Goal: Task Accomplishment & Management: Manage account settings

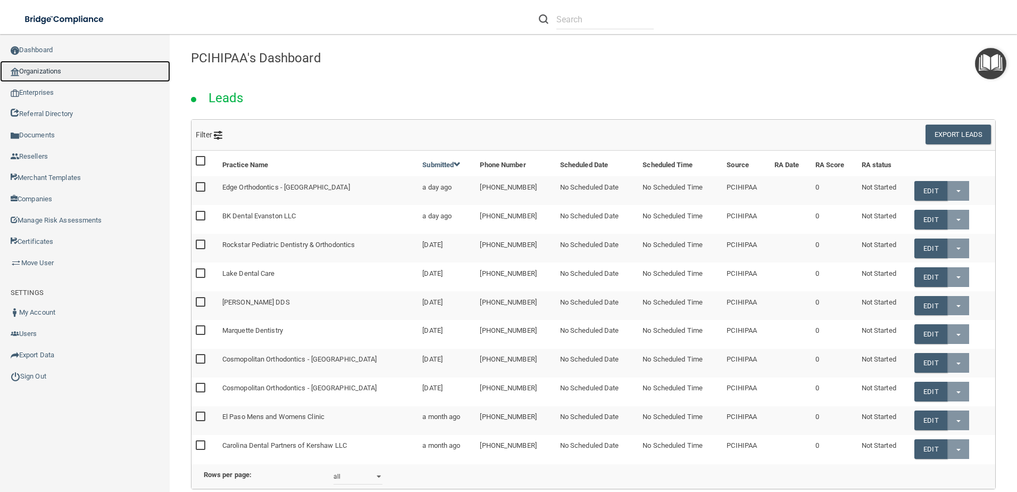
drag, startPoint x: 0, startPoint y: 0, endPoint x: 61, endPoint y: 72, distance: 94.7
click at [61, 73] on link "Organizations" at bounding box center [85, 71] width 170 height 21
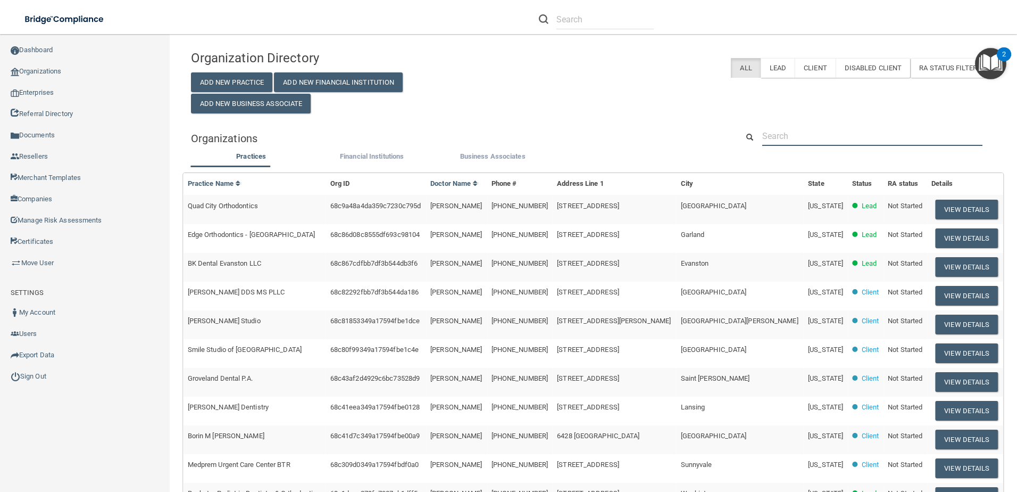
click at [868, 144] on input "text" at bounding box center [872, 136] width 220 height 20
paste input "[PERSON_NAME]"
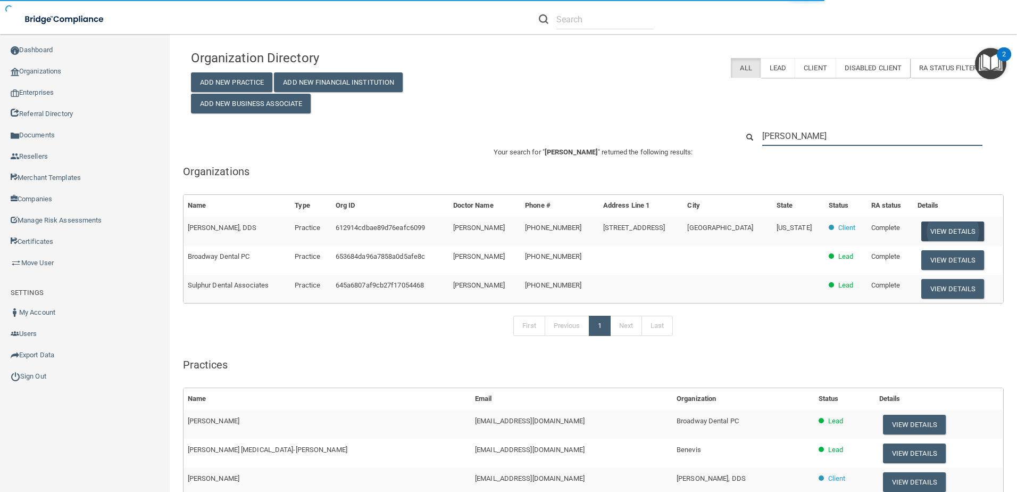
type input "[PERSON_NAME]"
click at [950, 226] on button "View Details" at bounding box center [952, 231] width 63 height 20
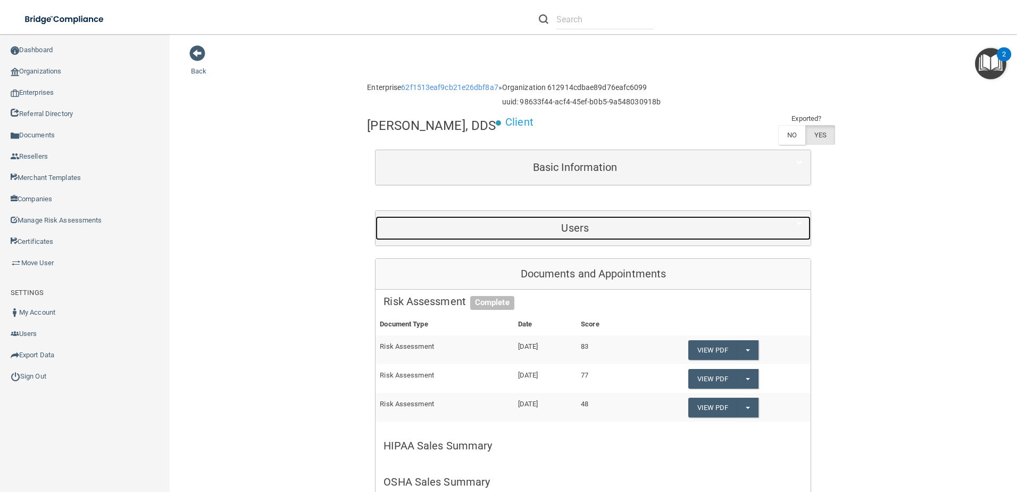
click at [576, 221] on div "Users" at bounding box center [575, 228] width 399 height 24
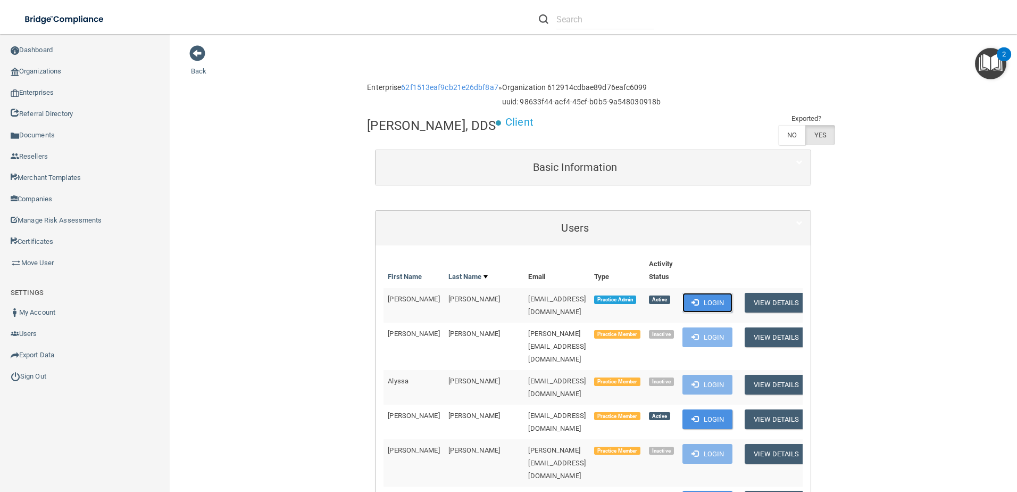
click at [694, 299] on button "Login" at bounding box center [708, 303] width 51 height 20
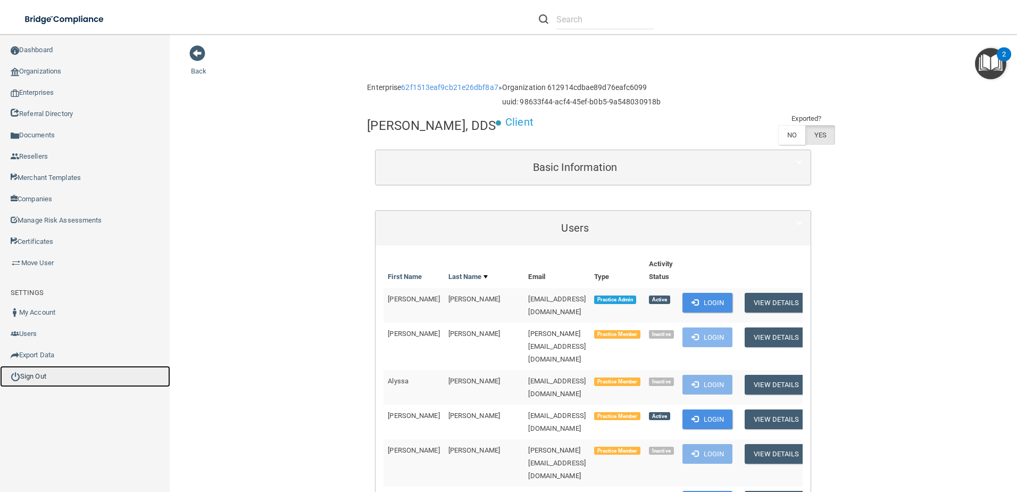
click at [45, 373] on link "Sign Out" at bounding box center [85, 375] width 170 height 21
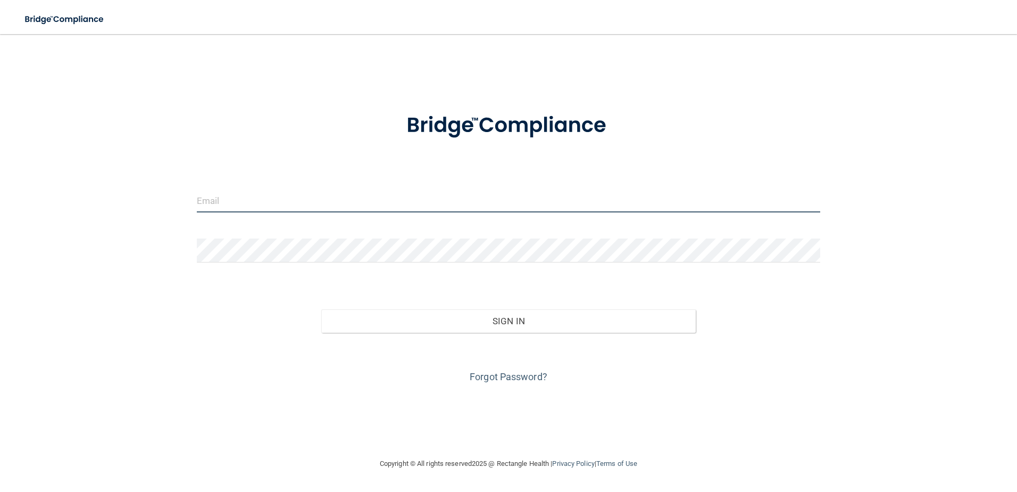
type input "[EMAIL_ADDRESS][DOMAIN_NAME]"
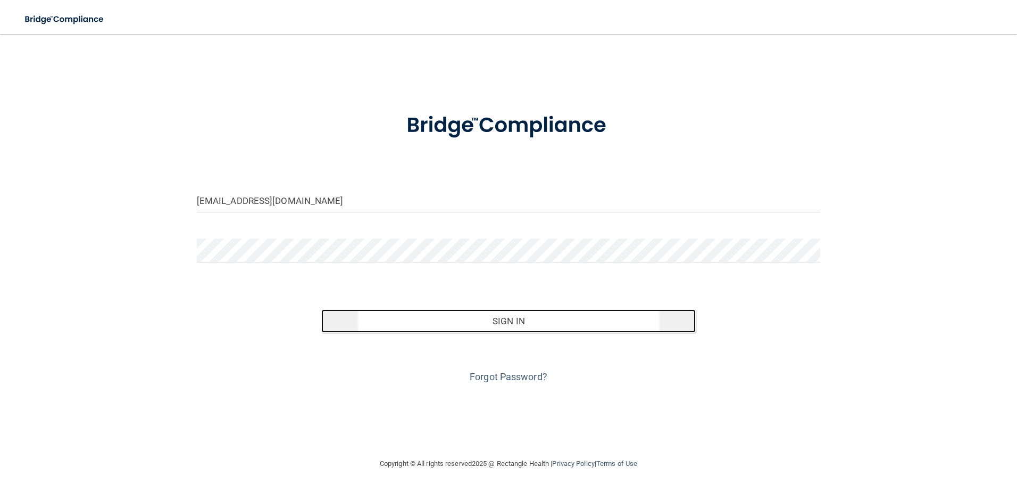
click at [427, 319] on button "Sign In" at bounding box center [508, 320] width 375 height 23
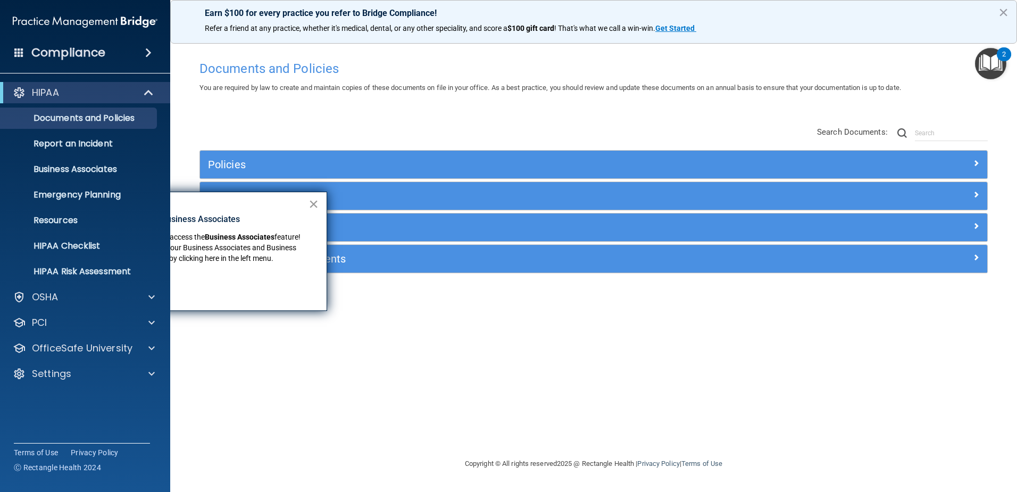
click at [311, 204] on button "×" at bounding box center [314, 203] width 10 height 17
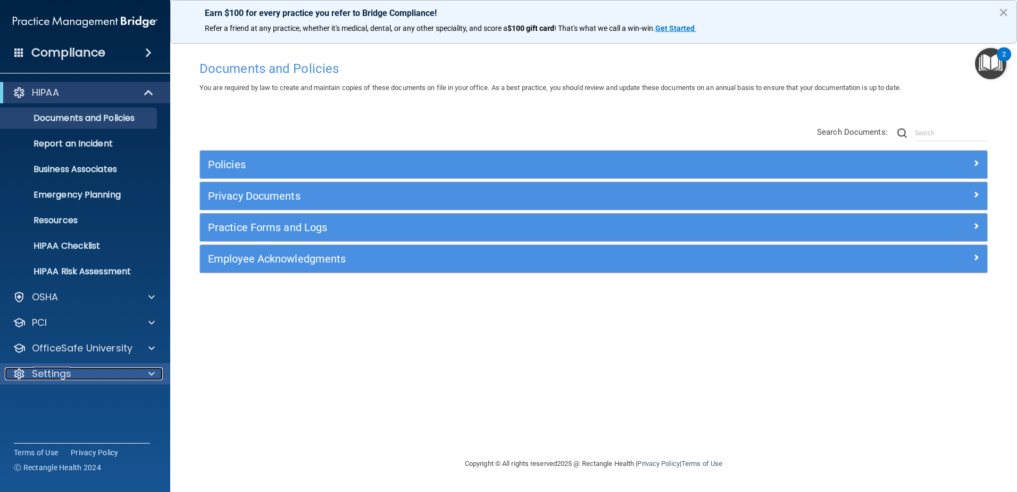
click at [80, 370] on div "Settings" at bounding box center [71, 373] width 132 height 13
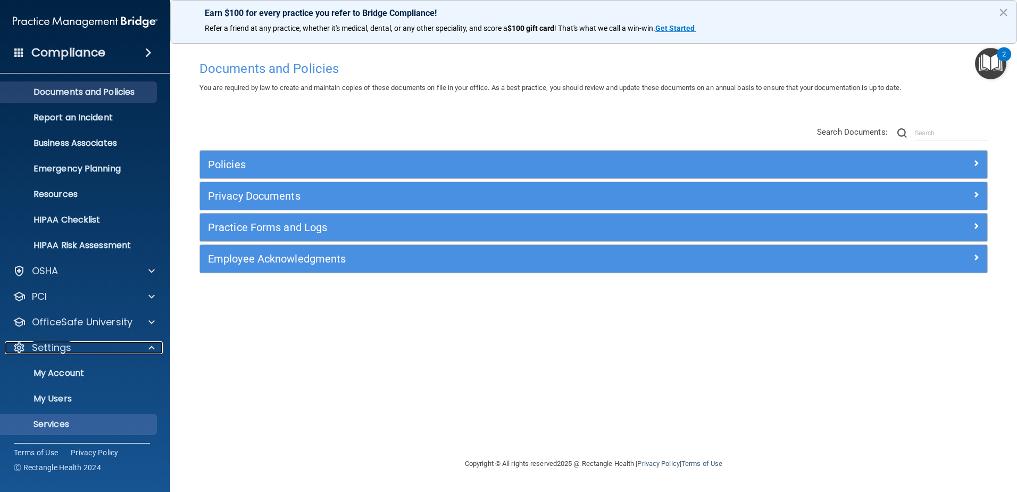
scroll to position [52, 0]
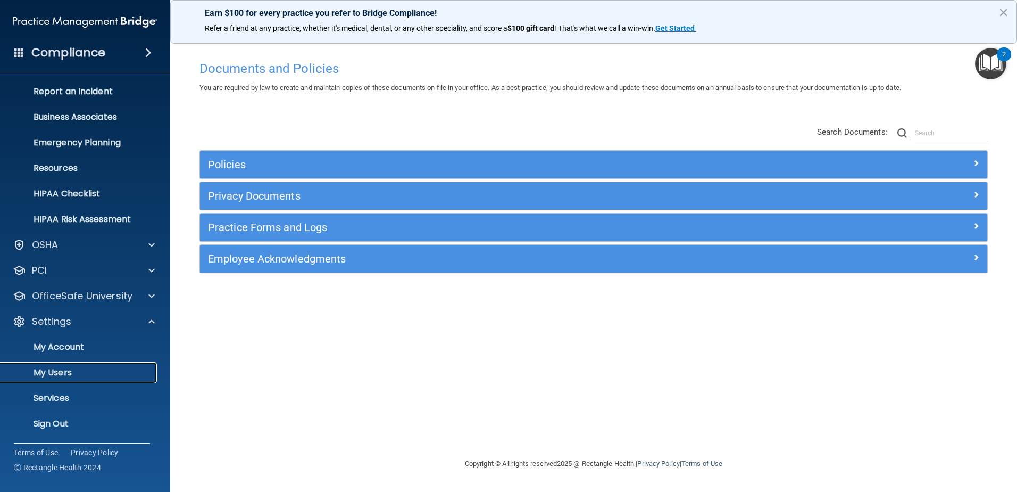
click at [67, 368] on p "My Users" at bounding box center [79, 372] width 145 height 11
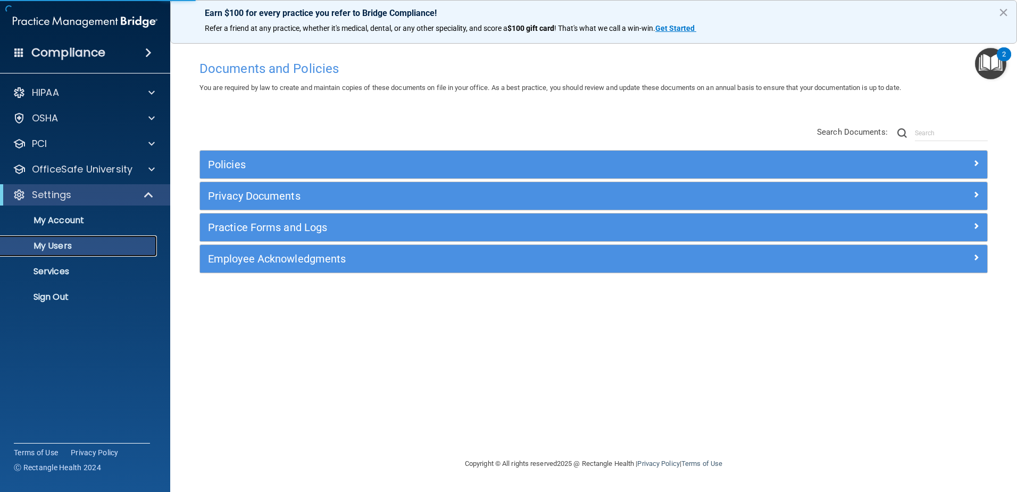
select select "20"
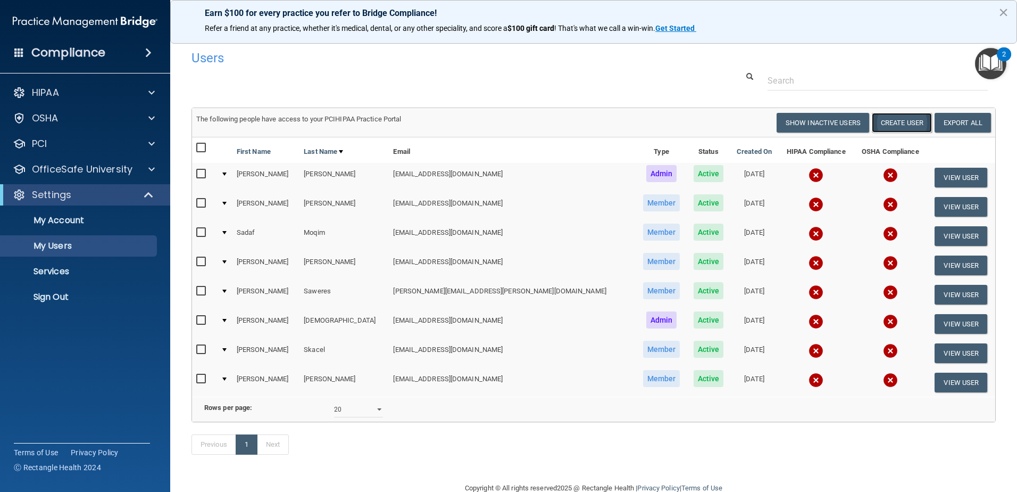
click at [888, 120] on button "Create User" at bounding box center [902, 123] width 60 height 20
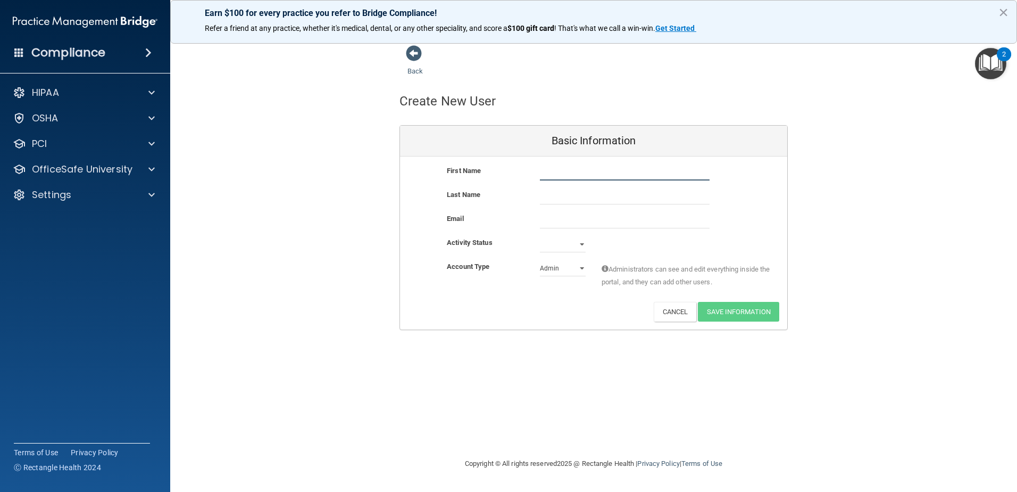
click at [562, 176] on input "text" at bounding box center [625, 172] width 170 height 16
type input "Linda"
type input "Zhu"
click at [560, 227] on input "email" at bounding box center [625, 220] width 170 height 16
paste input "lzhu@mosaicdentalcollective.com"
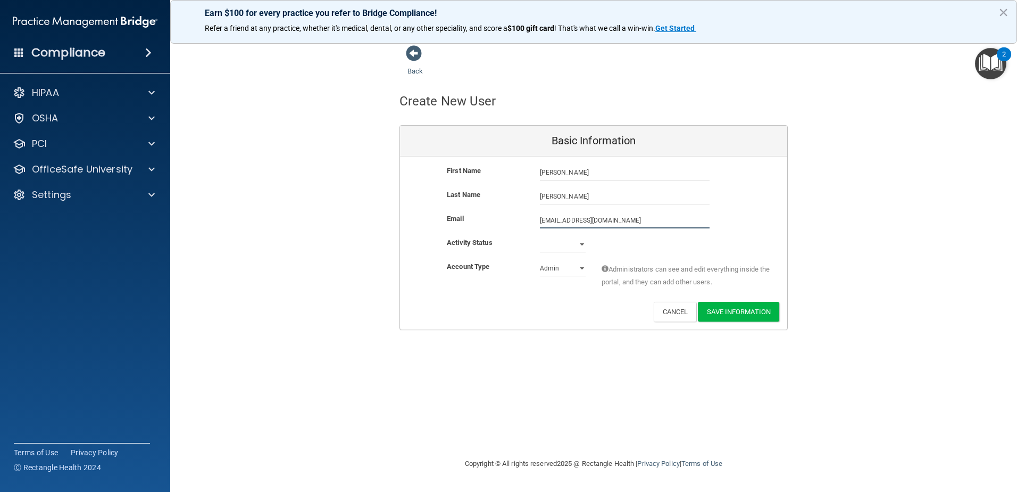
type input "lzhu@mosaicdentalcollective.com"
click at [568, 238] on div "First Name Linda Zhu Linda Last Name Zhu Email lzhu@mosaicdentalcollective.com …" at bounding box center [593, 243] width 387 height 175
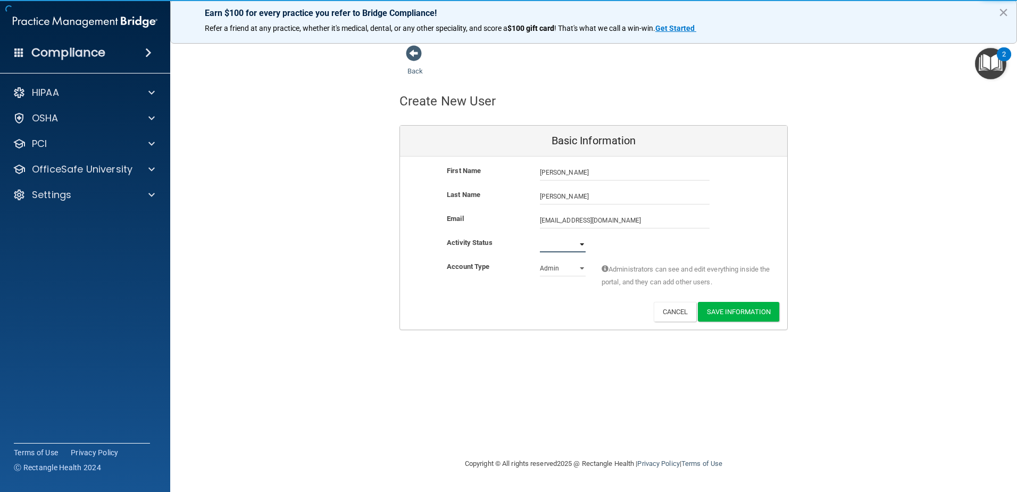
select select "active"
click at [540, 236] on select "Active Inactive" at bounding box center [563, 244] width 46 height 16
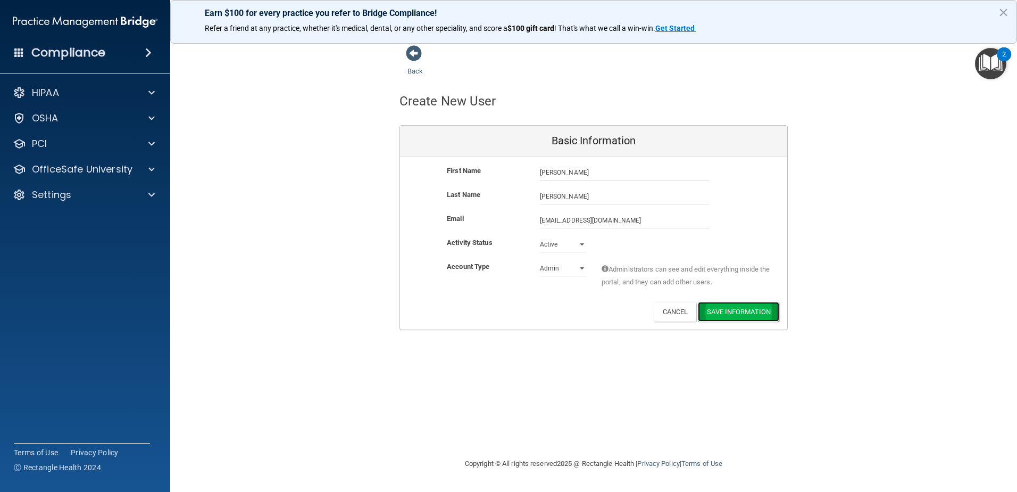
click at [756, 314] on button "Save Information" at bounding box center [738, 312] width 81 height 20
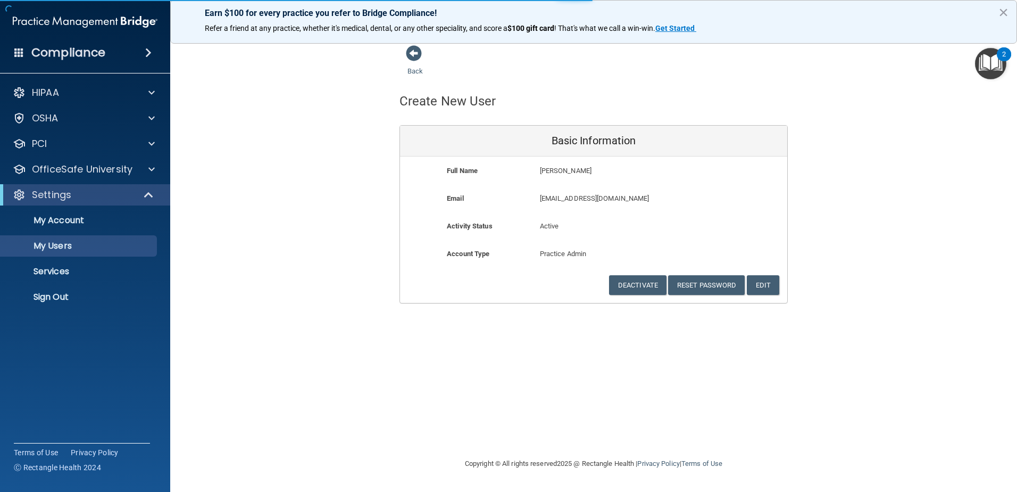
select select "20"
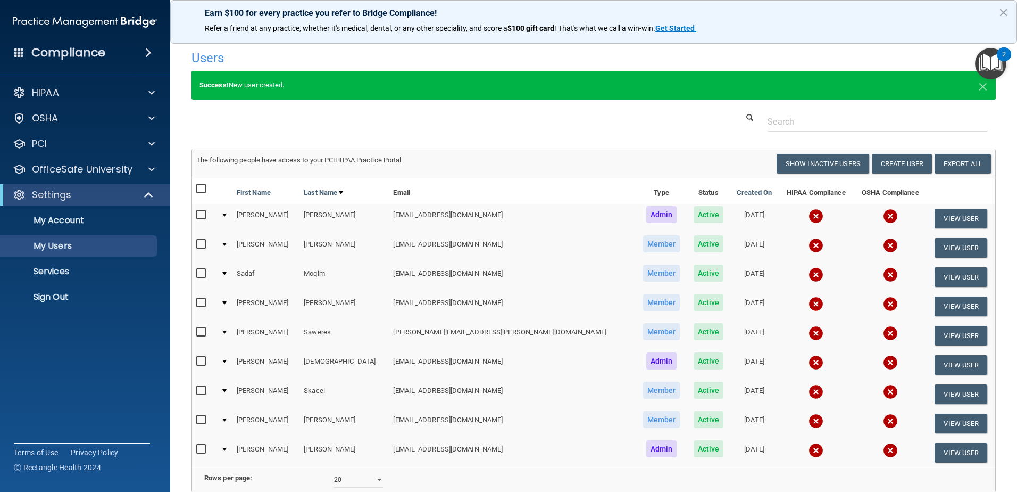
click at [809, 213] on img at bounding box center [816, 216] width 15 height 15
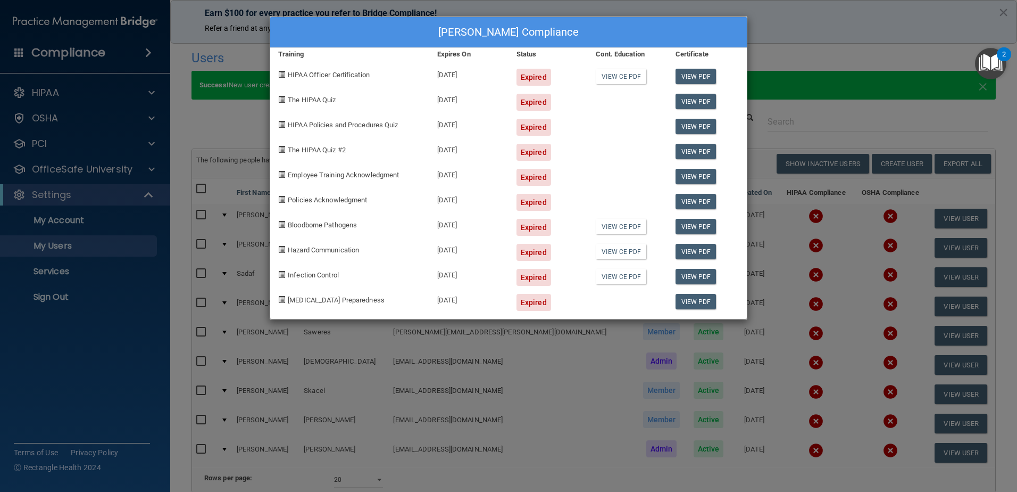
click at [767, 351] on div "ronald blanchette's Compliance Training Expires On Status Cont. Education Certi…" at bounding box center [508, 246] width 1017 height 492
